Goal: Find specific page/section: Find specific page/section

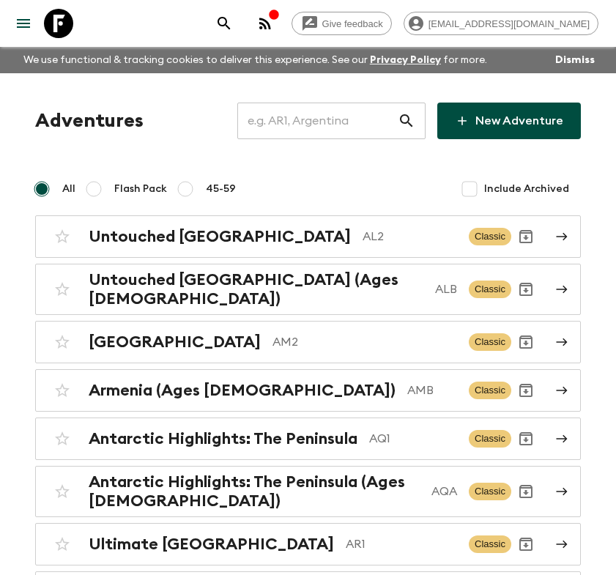
click at [319, 108] on input "text" at bounding box center [317, 120] width 160 height 41
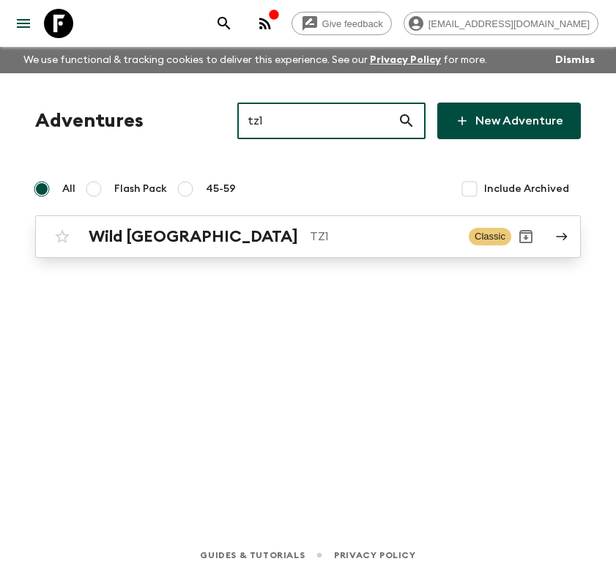
type input "tz1"
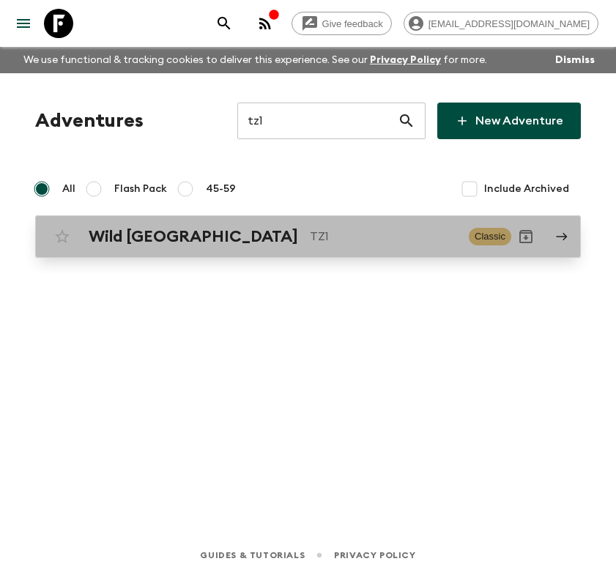
click at [310, 243] on p "TZ1" at bounding box center [383, 237] width 147 height 18
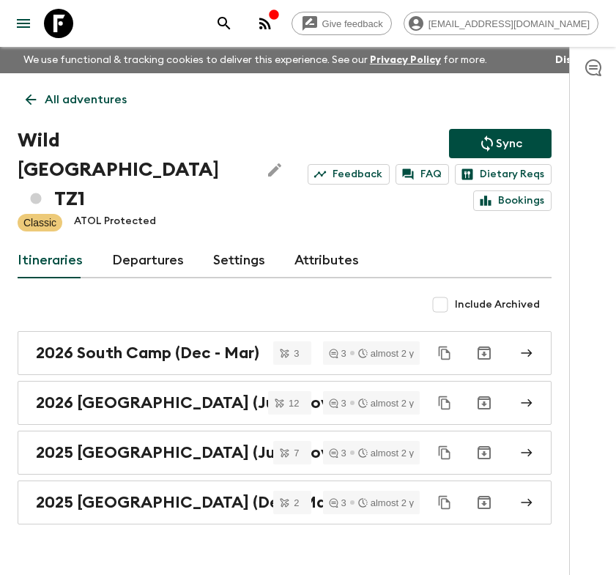
scroll to position [24, 0]
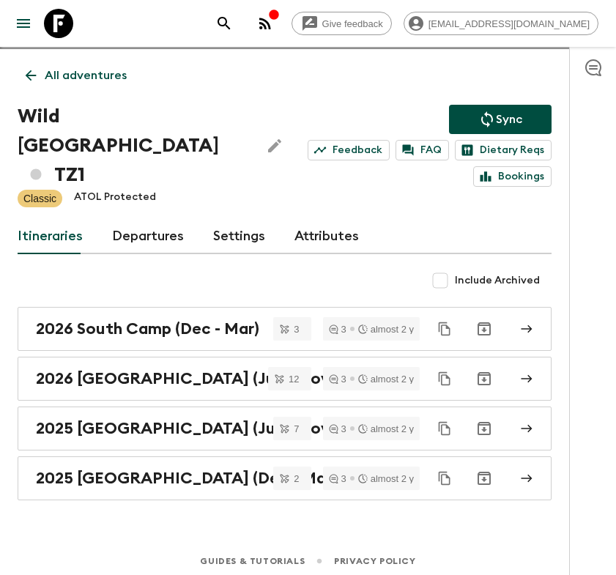
click at [29, 75] on icon at bounding box center [31, 75] width 11 height 11
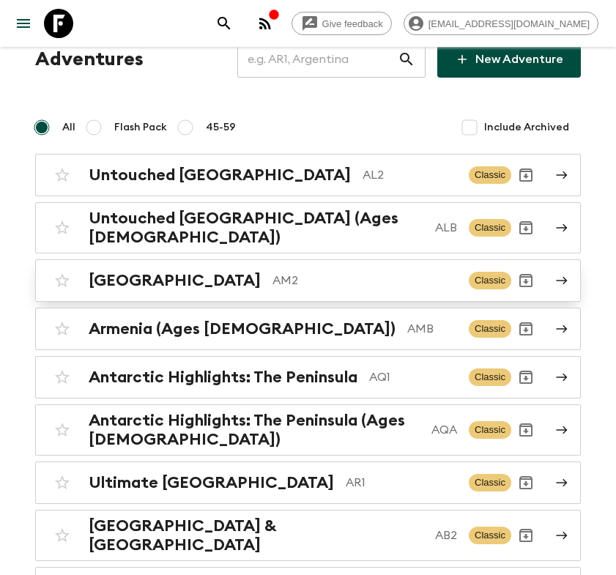
scroll to position [33, 0]
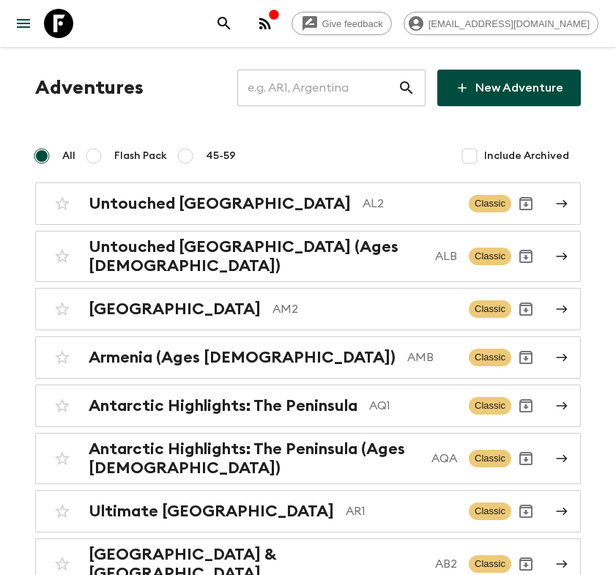
click at [367, 91] on input "text" at bounding box center [317, 87] width 160 height 41
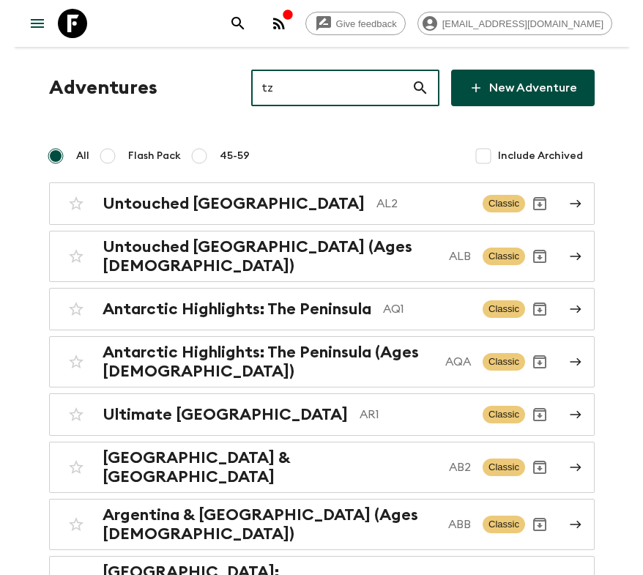
scroll to position [0, 0]
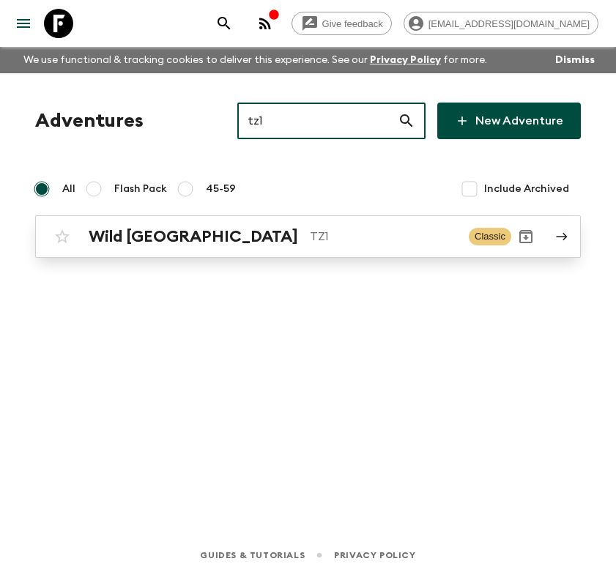
type input "tz1"
click at [310, 245] on p "TZ1" at bounding box center [383, 237] width 147 height 18
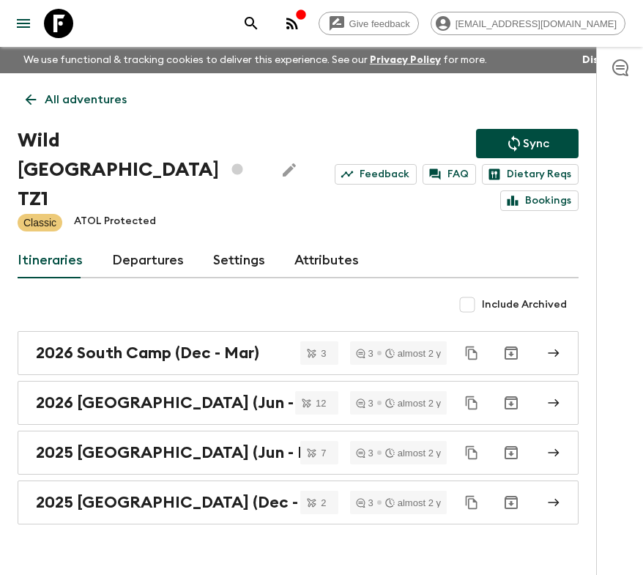
click at [37, 96] on icon at bounding box center [31, 100] width 16 height 16
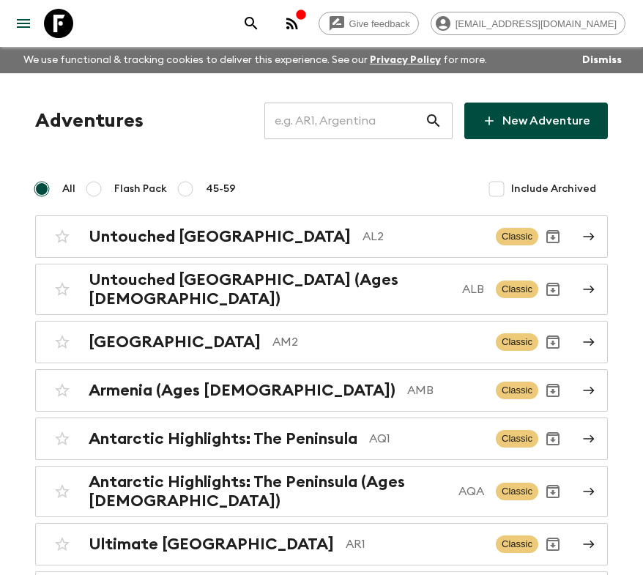
click at [337, 103] on input "text" at bounding box center [344, 120] width 160 height 41
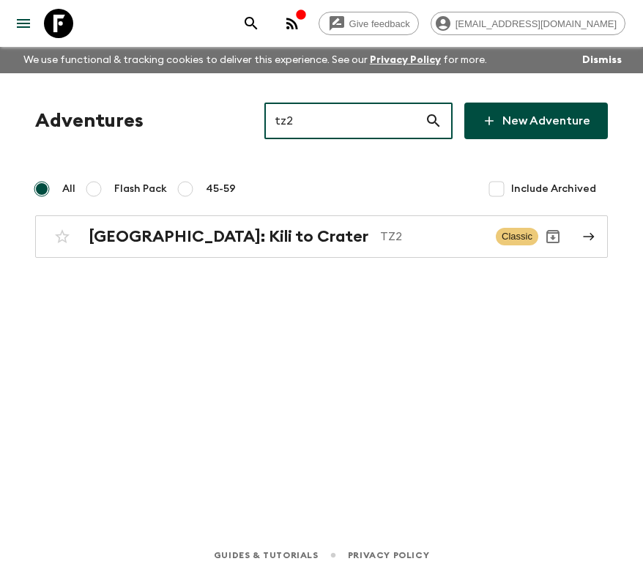
type input "tz2"
click at [226, 267] on div "Adventures tz2 ​ New Adventure All Flash Pack 45-59 Include Archived [GEOGRAPHI…" at bounding box center [321, 283] width 643 height 421
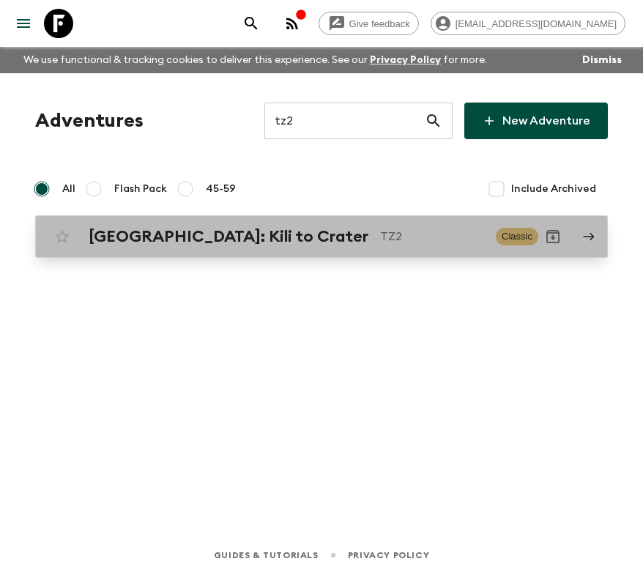
click at [226, 244] on h2 "[GEOGRAPHIC_DATA]: Kili to Crater" at bounding box center [229, 236] width 280 height 19
